Goal: Task Accomplishment & Management: Use online tool/utility

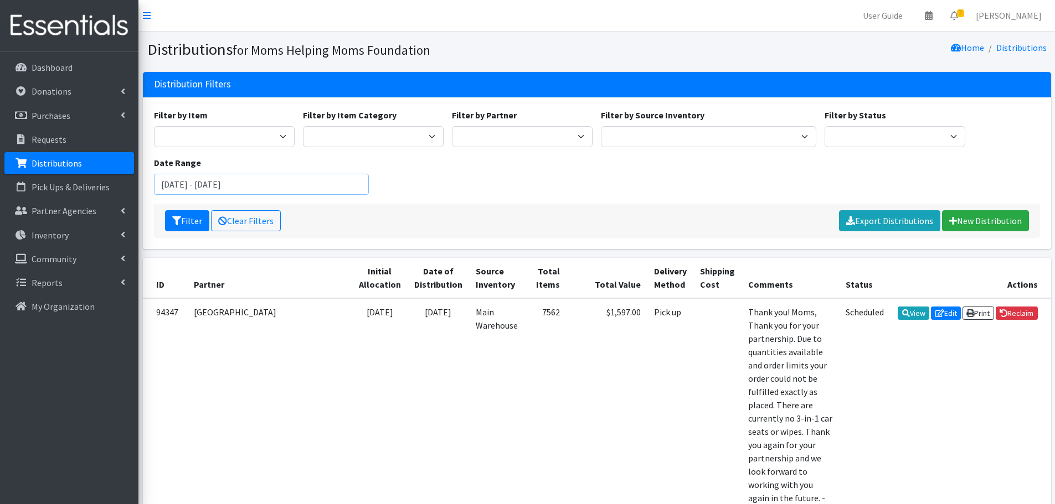
click at [269, 178] on input "[DATE] - [DATE]" at bounding box center [261, 184] width 215 height 21
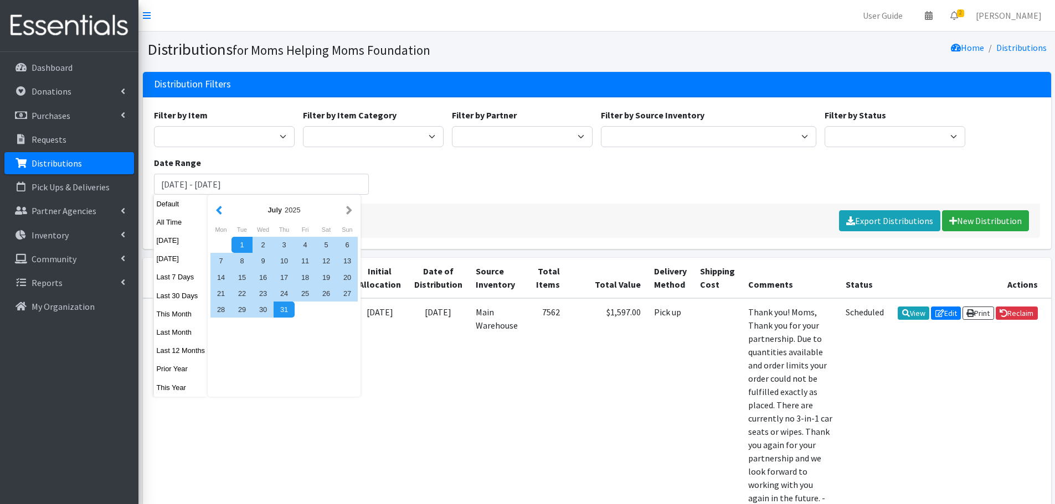
click at [218, 209] on button "button" at bounding box center [219, 210] width 12 height 14
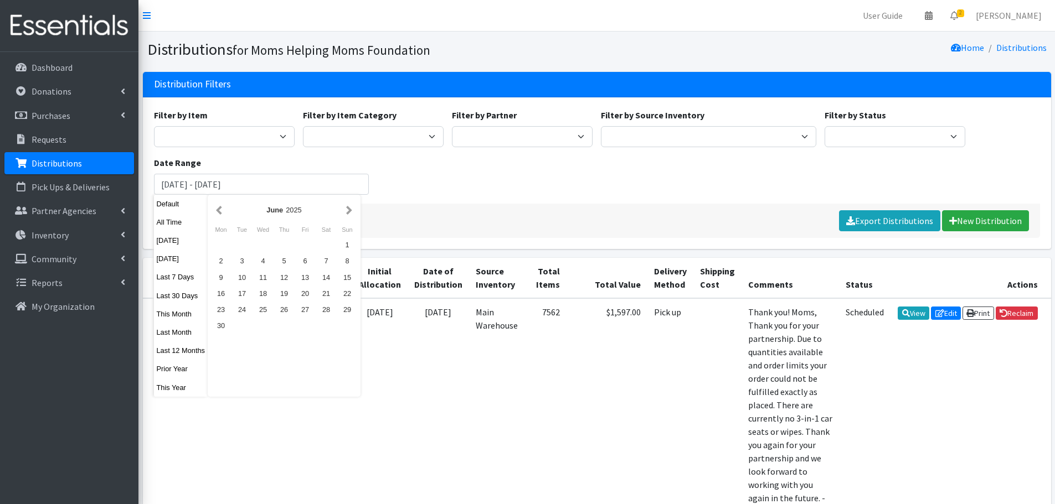
click at [531, 191] on div "Filter by Item Activity Mat Adult Briefs (Large/X-Large) Adult Briefs (Medium/L…" at bounding box center [596, 156] width 894 height 95
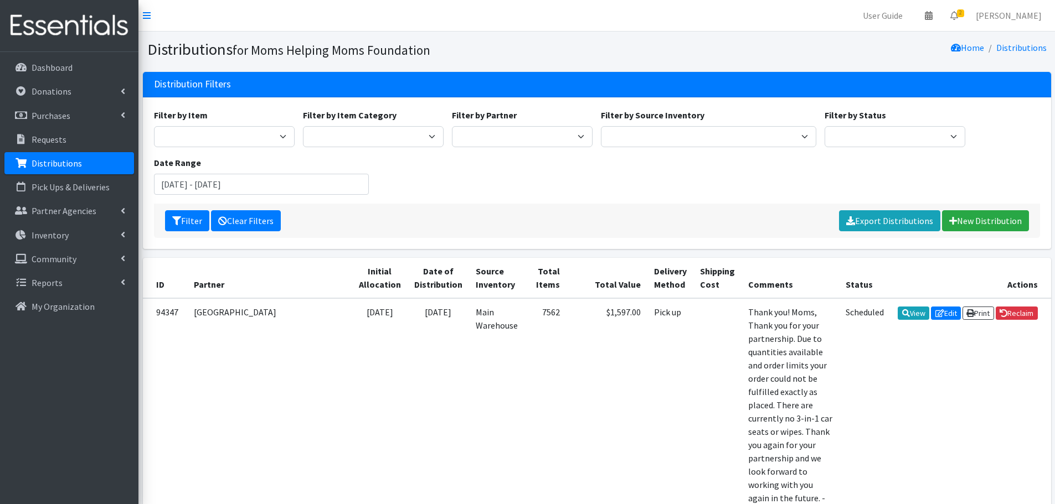
click at [267, 217] on link "Clear Filters" at bounding box center [246, 220] width 70 height 21
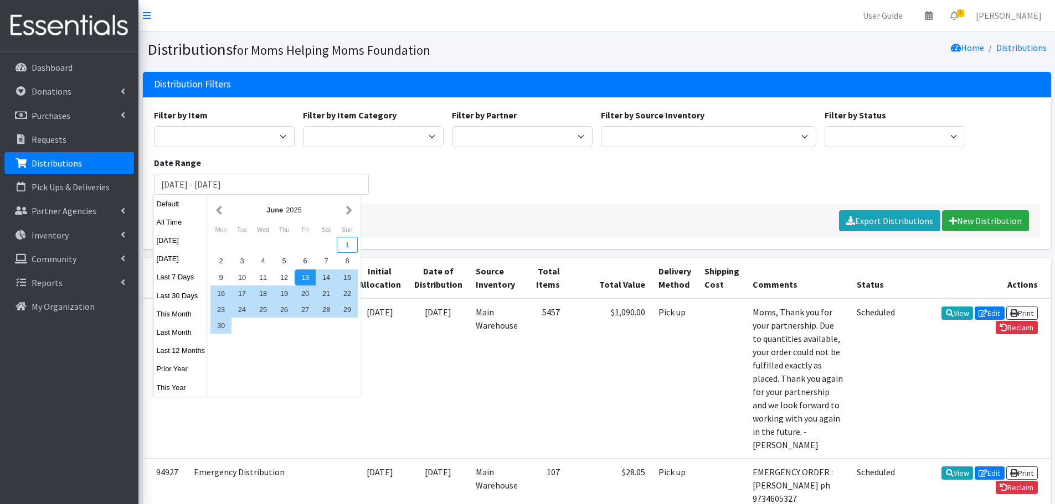
click at [345, 246] on div "1" at bounding box center [347, 245] width 21 height 16
click at [220, 324] on div "30" at bounding box center [220, 326] width 21 height 16
type input "June 1, 2025 - June 30, 2025"
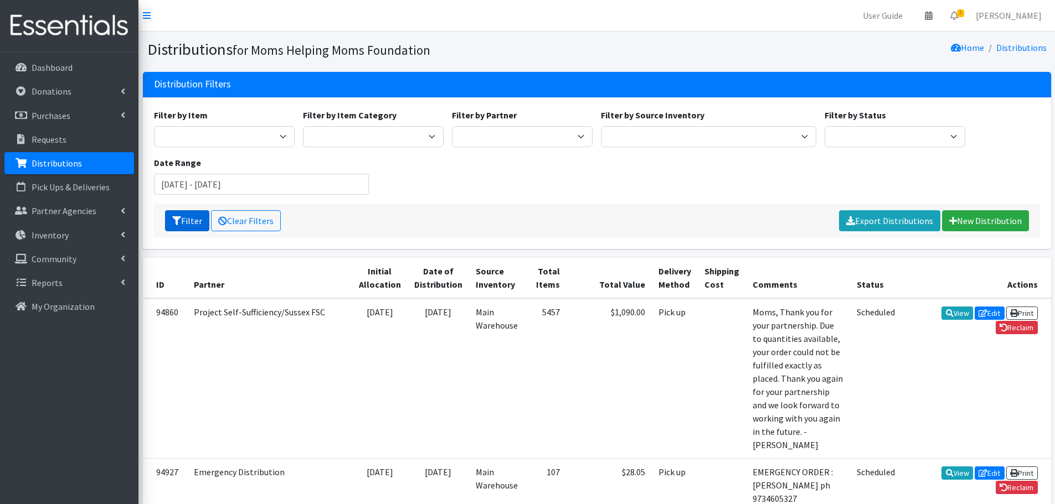
click at [194, 217] on button "Filter" at bounding box center [187, 220] width 44 height 21
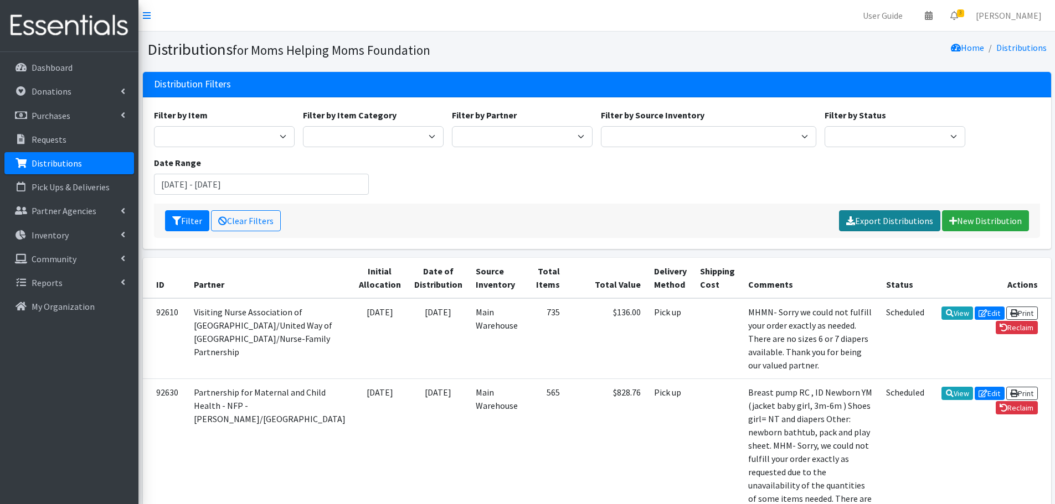
click at [877, 220] on link "Export Distributions" at bounding box center [889, 220] width 101 height 21
